Goal: Navigation & Orientation: Find specific page/section

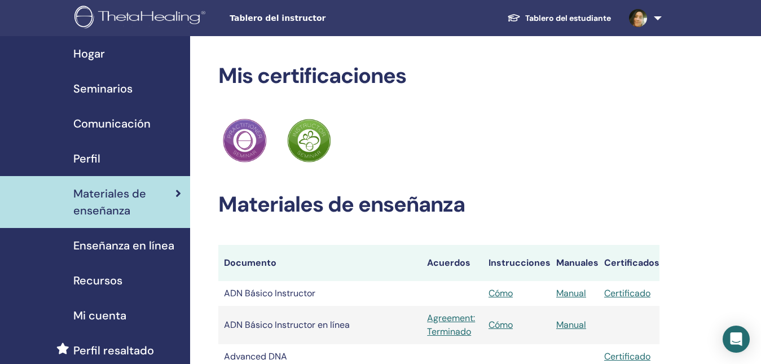
click at [101, 51] on span "Hogar" at bounding box center [89, 53] width 32 height 17
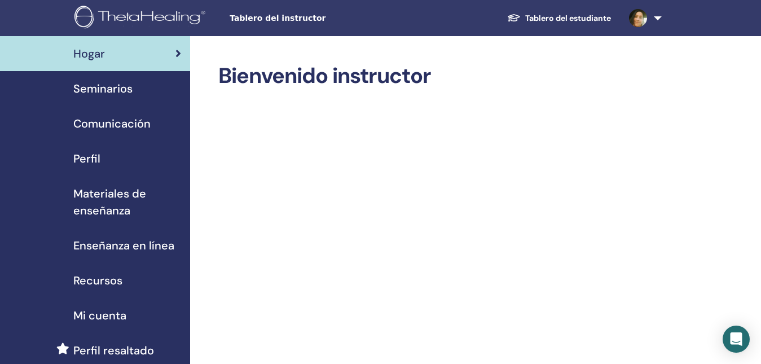
click at [133, 87] on div "Seminarios" at bounding box center [95, 88] width 172 height 17
